Goal: Task Accomplishment & Management: Manage account settings

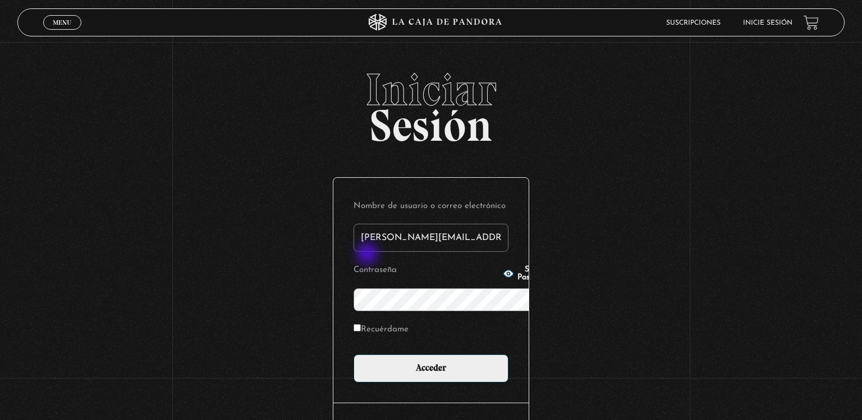
type input "carol.cyr@hotmail.com"
click at [518, 277] on span "Show Password" at bounding box center [534, 274] width 33 height 16
click at [368, 322] on label "Recuérdame" at bounding box center [381, 330] width 55 height 17
click at [361, 324] on input "Recuérdame" at bounding box center [357, 327] width 7 height 7
checkbox input "true"
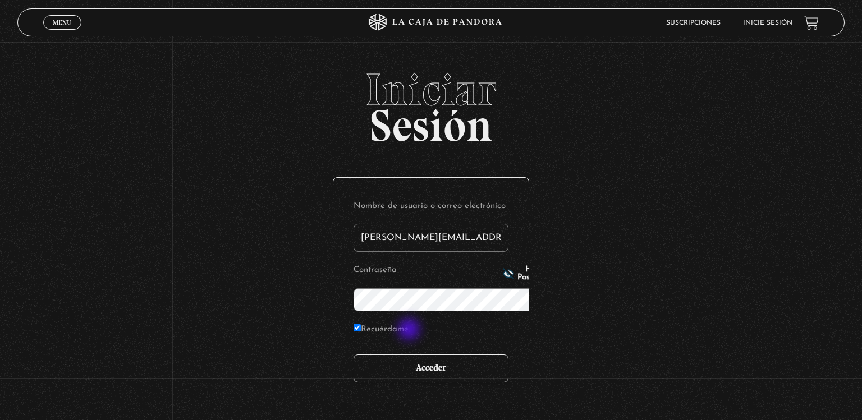
click at [410, 355] on input "Acceder" at bounding box center [431, 369] width 155 height 28
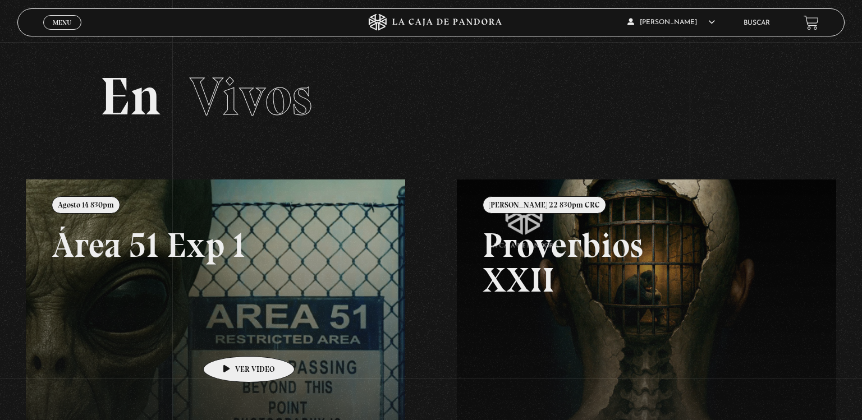
click at [231, 340] on link at bounding box center [457, 390] width 862 height 420
